Goal: Task Accomplishment & Management: Use online tool/utility

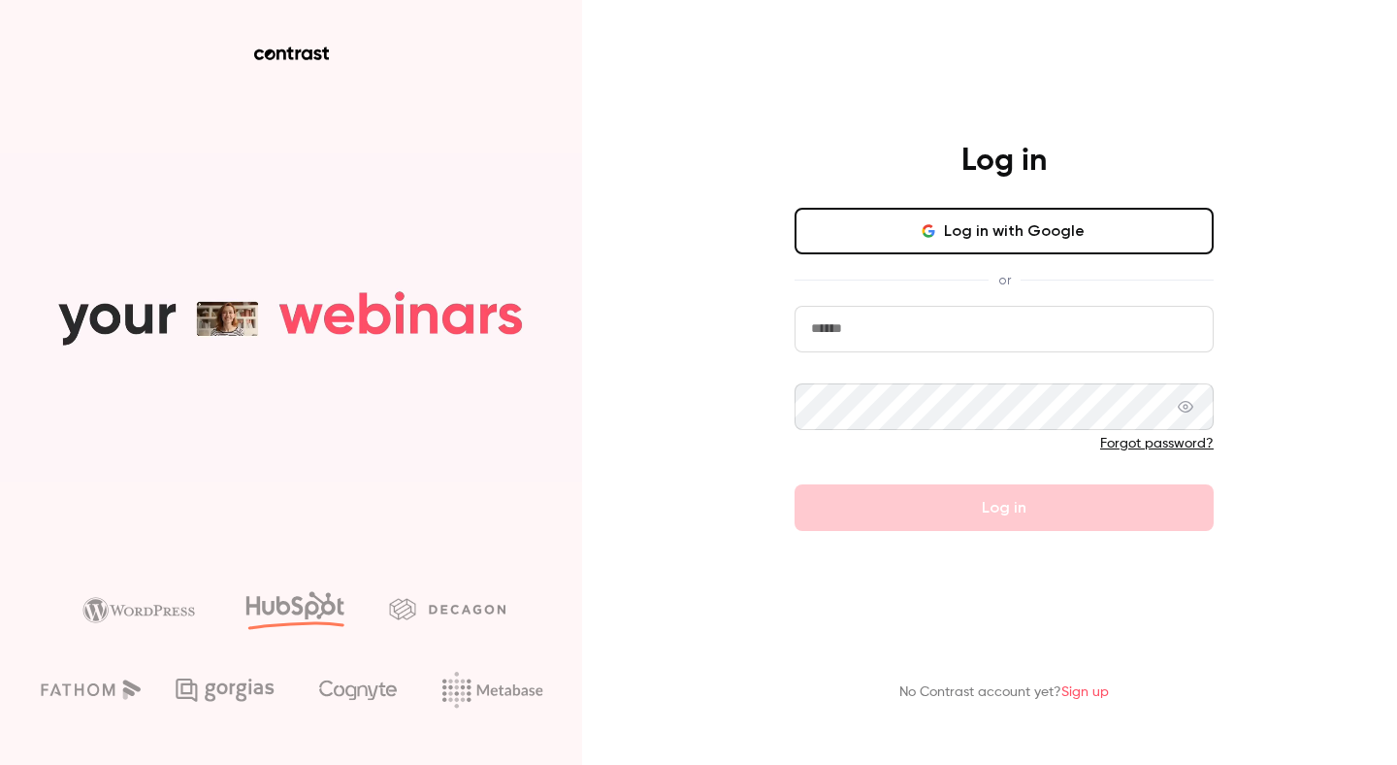
click at [883, 317] on input "email" at bounding box center [1004, 329] width 419 height 47
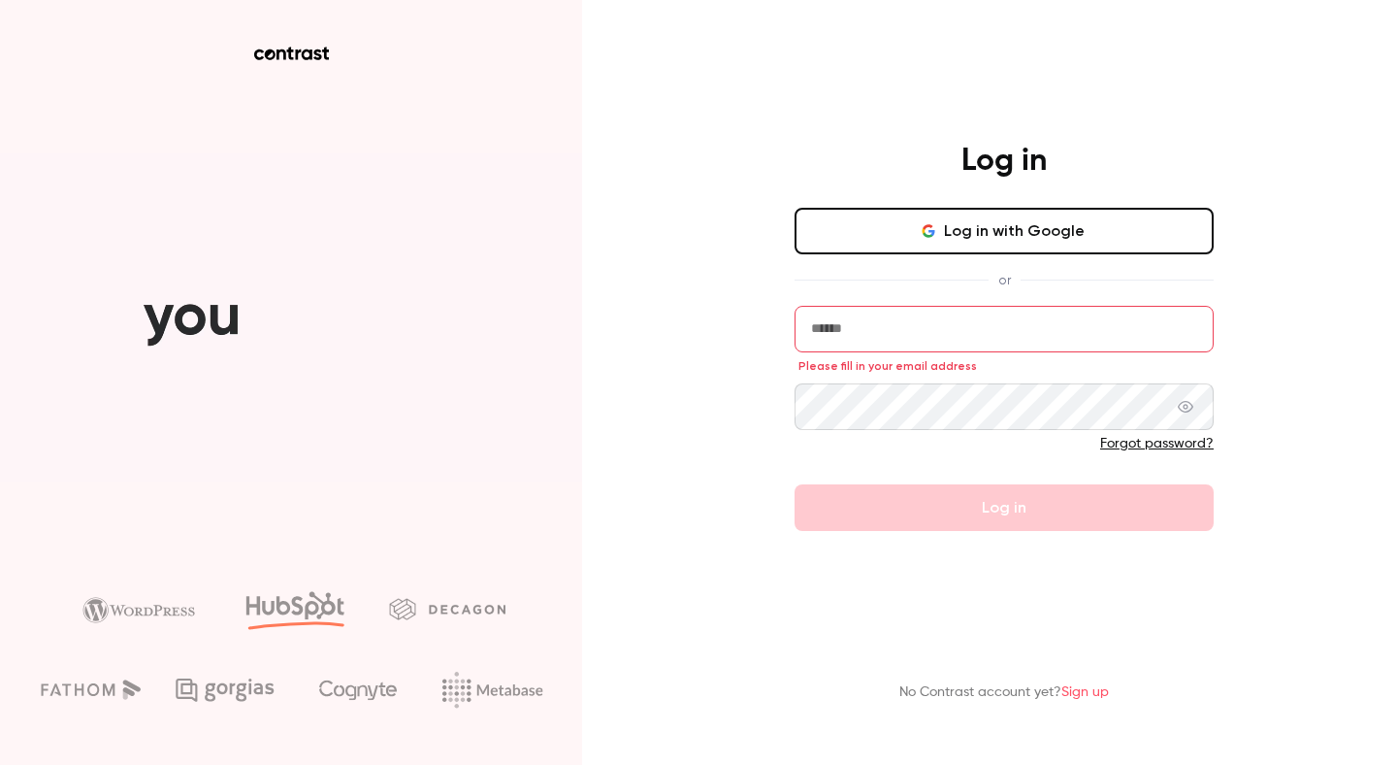
click at [1005, 239] on button "Log in with Google" at bounding box center [1004, 231] width 419 height 47
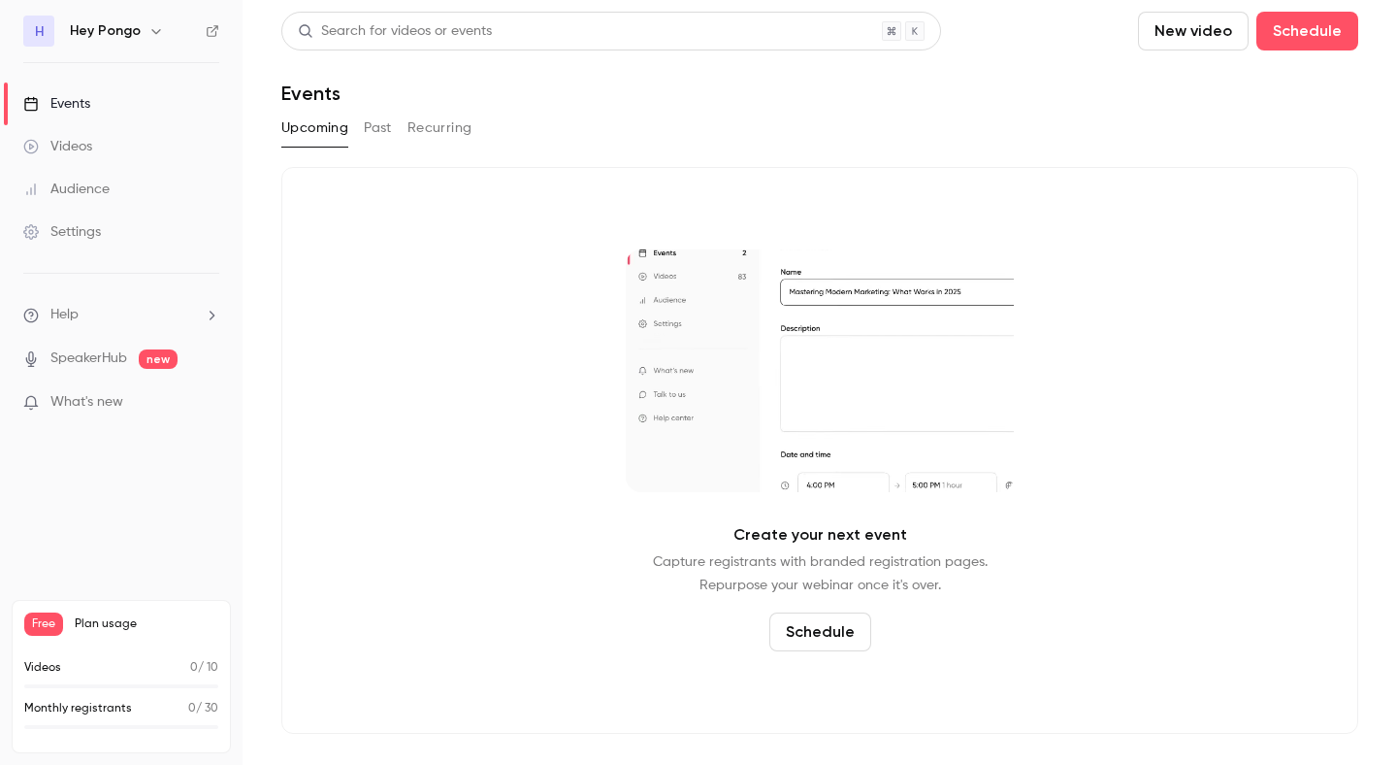
click at [109, 157] on link "Videos" at bounding box center [121, 146] width 243 height 43
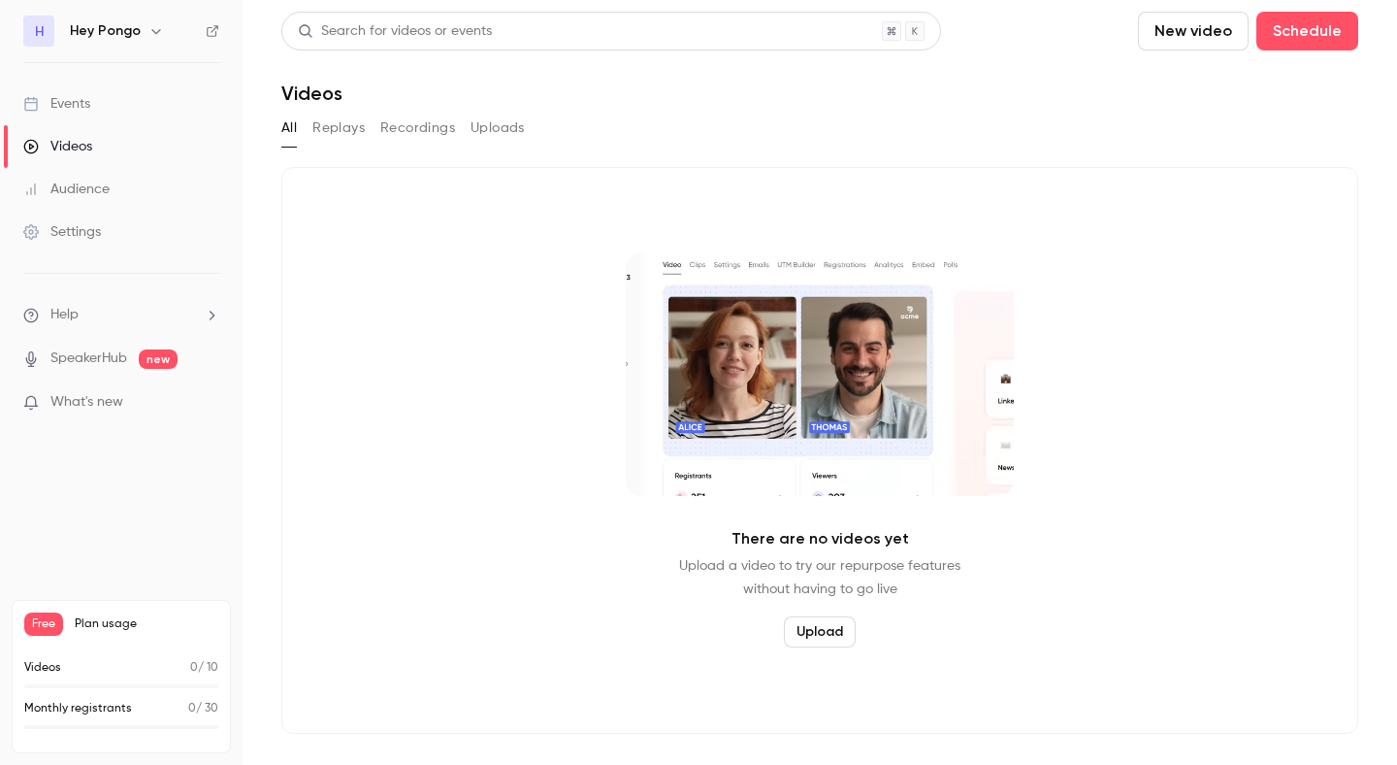
click at [86, 208] on link "Audience" at bounding box center [121, 189] width 243 height 43
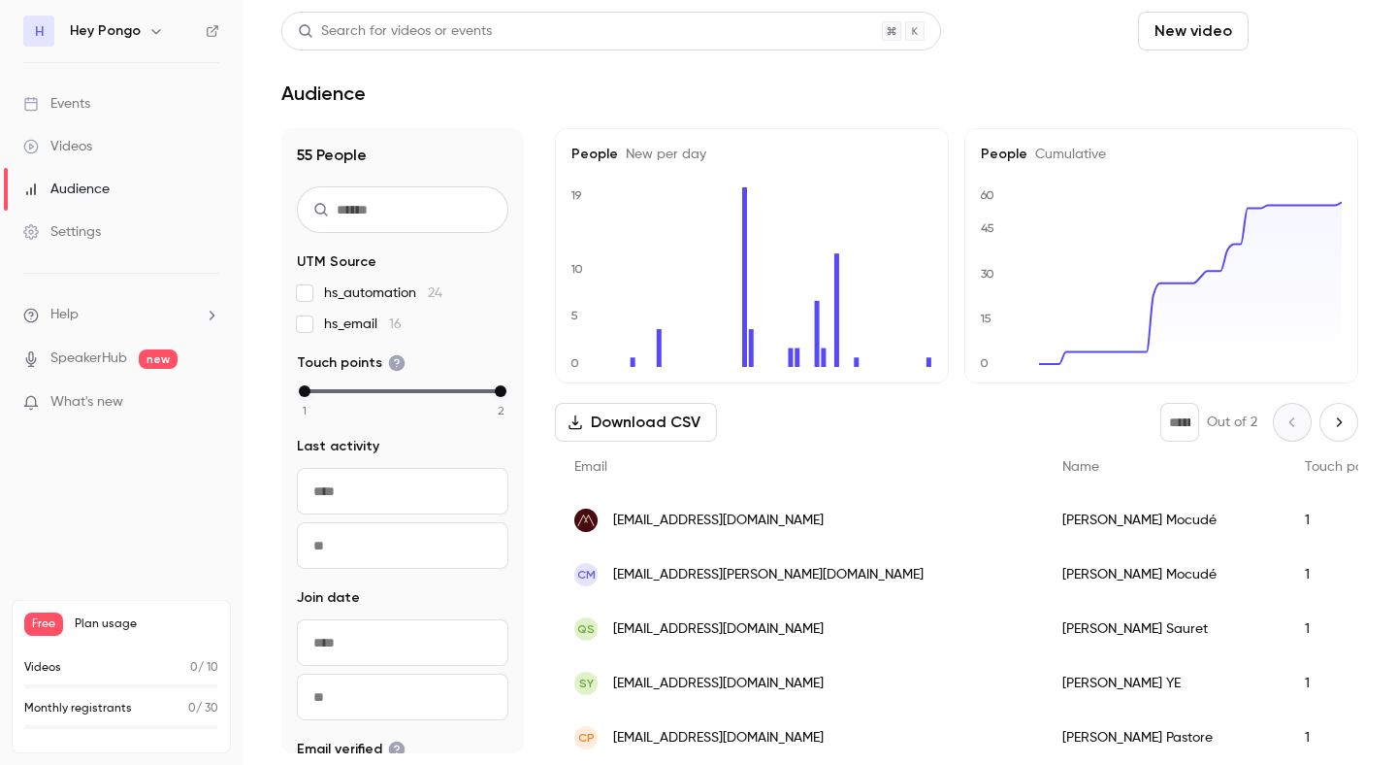
click at [1298, 31] on button "Schedule" at bounding box center [1308, 31] width 102 height 39
click at [1250, 77] on div "One time event" at bounding box center [1267, 84] width 147 height 19
